Goal: Communication & Community: Answer question/provide support

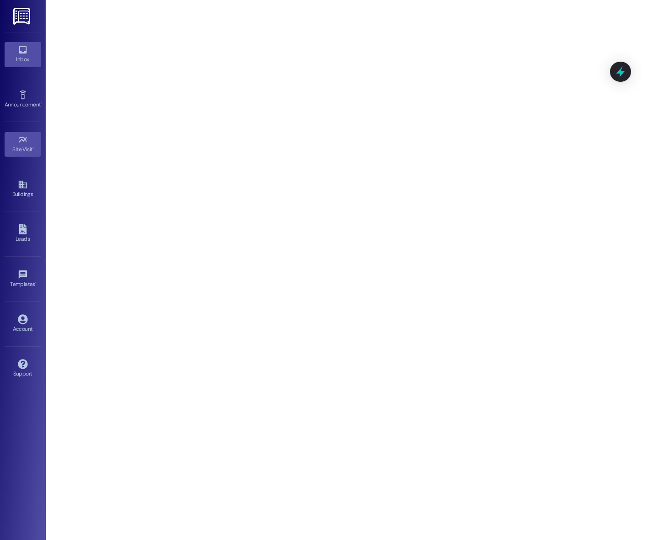
click at [25, 54] on icon at bounding box center [23, 50] width 10 height 10
click at [28, 53] on link "Inbox" at bounding box center [23, 54] width 37 height 25
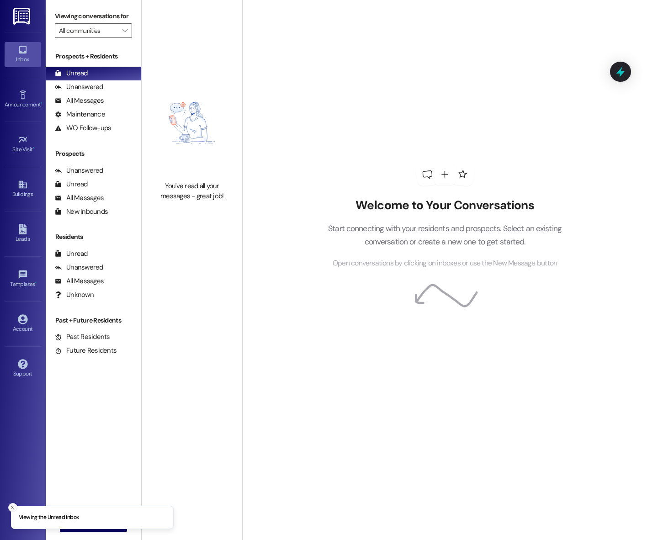
click at [10, 507] on icon "Close toast" at bounding box center [12, 507] width 5 height 5
click at [69, 522] on icon "" at bounding box center [72, 524] width 7 height 7
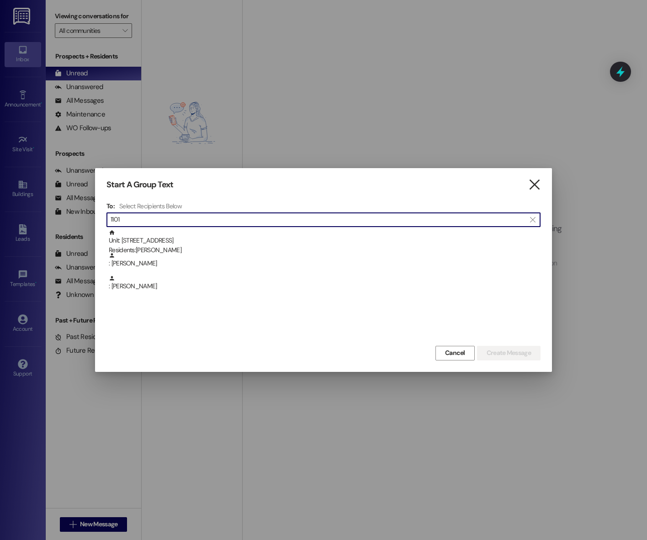
type input "1101"
click at [537, 181] on icon "" at bounding box center [534, 185] width 12 height 10
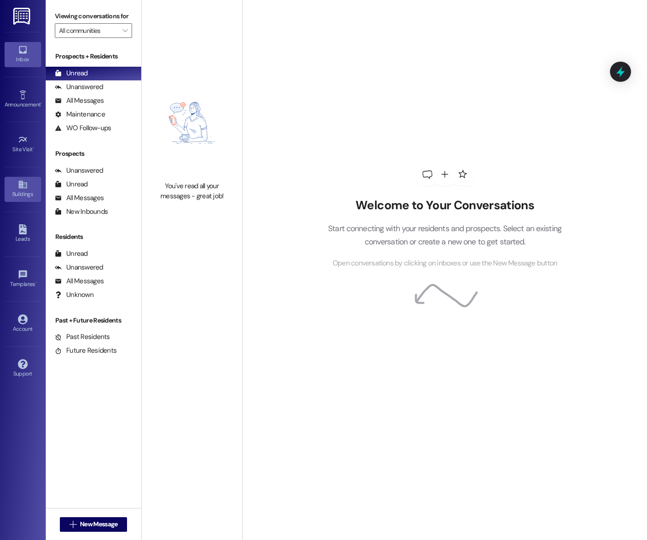
click at [18, 185] on icon at bounding box center [23, 184] width 10 height 10
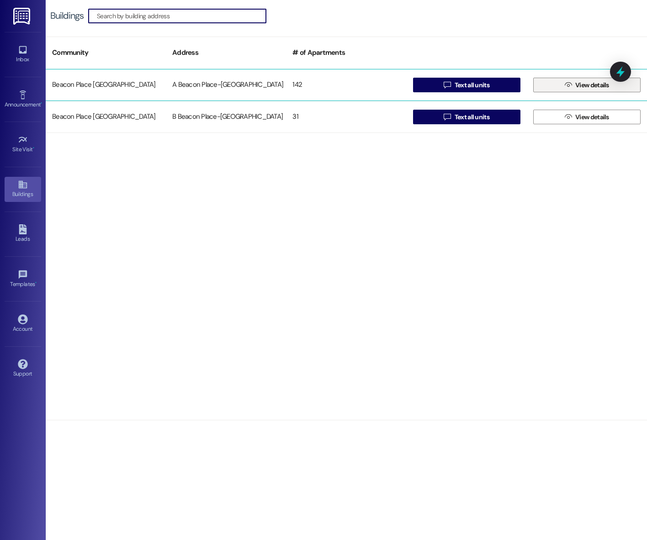
click at [560, 83] on button " View details" at bounding box center [586, 85] width 107 height 15
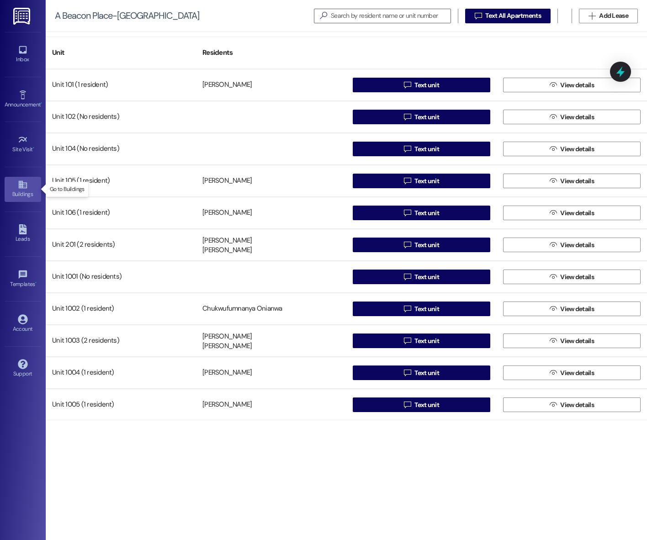
click at [16, 198] on div "Buildings" at bounding box center [23, 194] width 46 height 9
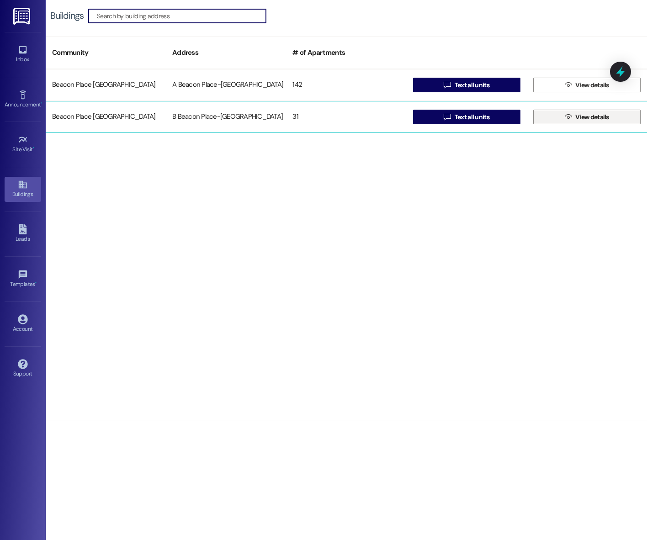
click at [580, 118] on span "View details" at bounding box center [592, 117] width 34 height 10
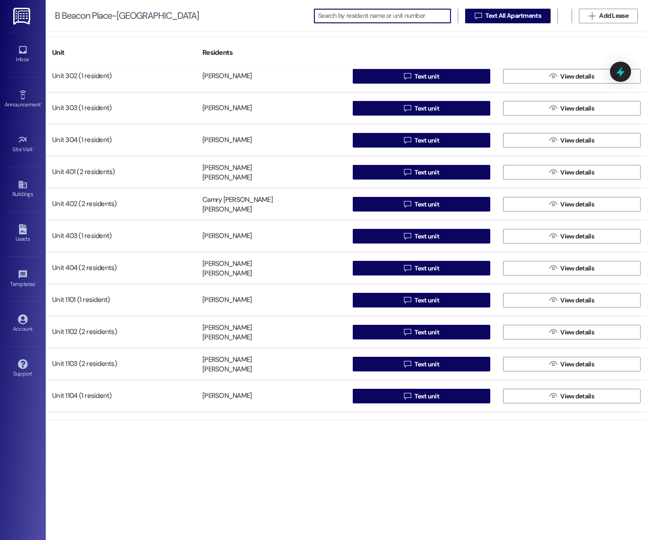
scroll to position [36, 0]
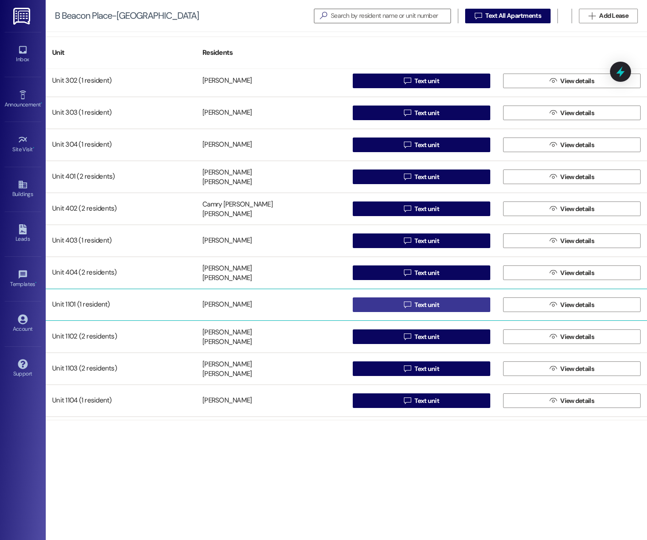
click at [425, 304] on span "Text unit" at bounding box center [426, 305] width 25 height 10
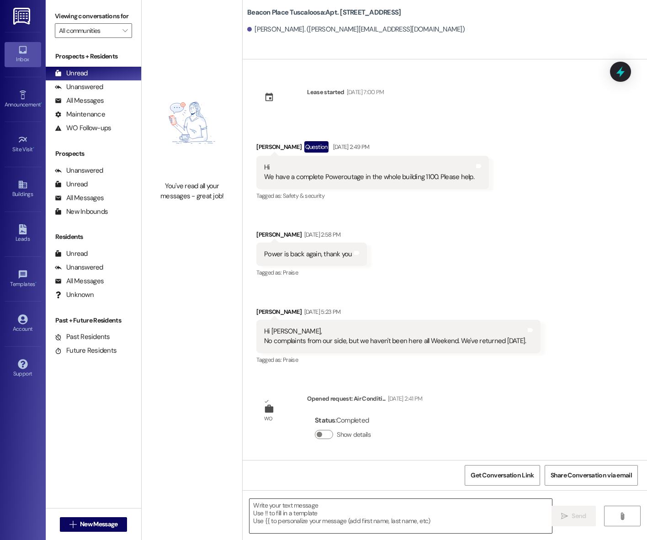
click at [361, 508] on textarea at bounding box center [400, 516] width 302 height 34
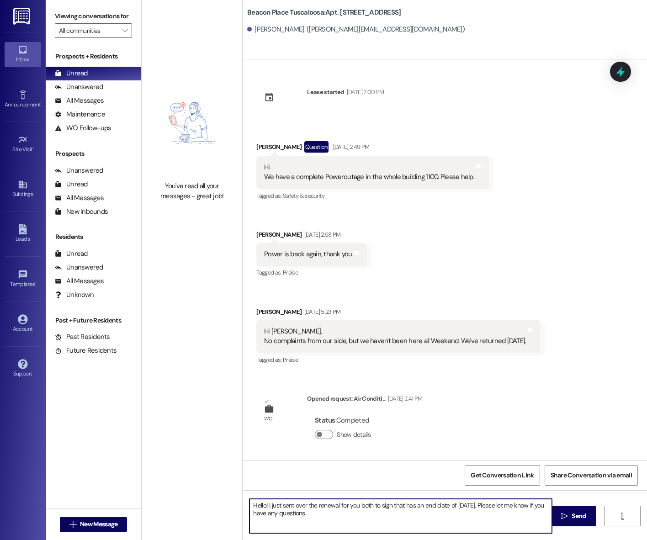
type textarea "Hello! I just sent over the renewal for you both to sign that has an end date o…"
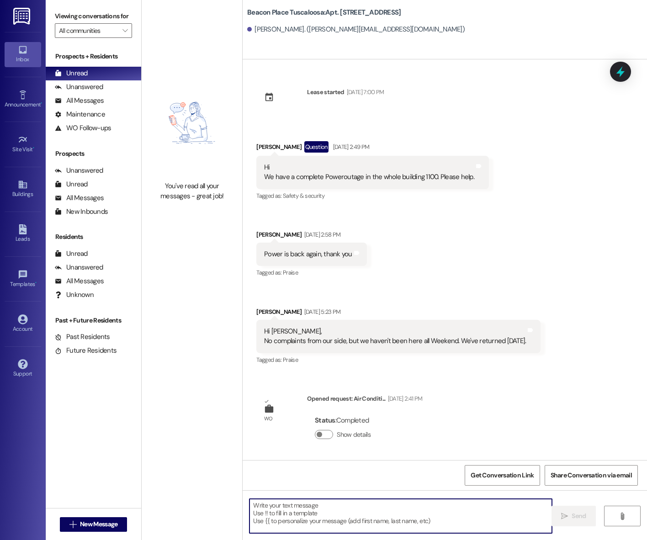
scroll to position [244, 0]
